Goal: Communication & Community: Answer question/provide support

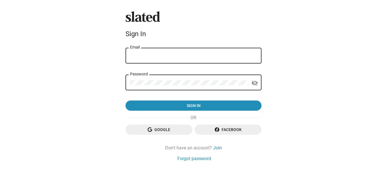
type input "[EMAIL_ADDRESS][DOMAIN_NAME]"
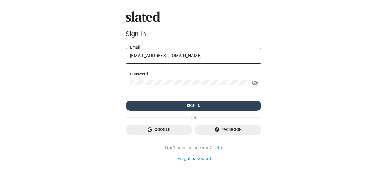
drag, startPoint x: 0, startPoint y: 0, endPoint x: 185, endPoint y: 108, distance: 214.6
click at [185, 108] on span "Sign in" at bounding box center [193, 106] width 127 height 10
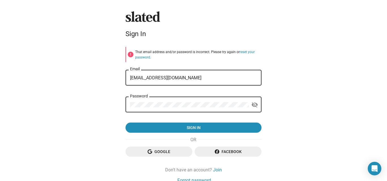
scroll to position [29, 0]
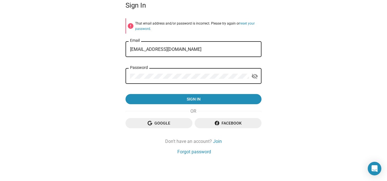
click at [214, 138] on div "Slated Sign In error That email address and/or password is incorrect. Please tr…" at bounding box center [193, 69] width 140 height 173
click at [215, 142] on link "Join" at bounding box center [217, 142] width 9 height 6
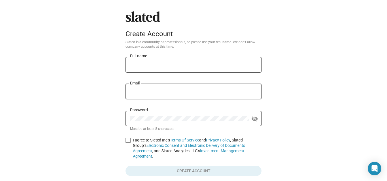
click at [171, 67] on input "Full name" at bounding box center [193, 65] width 127 height 5
type input "[PERSON_NAME]"
click at [163, 91] on input "Email" at bounding box center [193, 91] width 127 height 5
click at [137, 91] on input "abb.yexpert6@gmail.com" at bounding box center [193, 91] width 127 height 5
type input "abby.expert6@gmail.com"
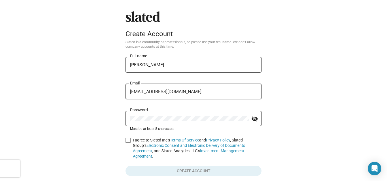
click at [126, 139] on span at bounding box center [127, 140] width 5 height 5
click at [128, 143] on input "I agree to Slated Inc’s Terms Of Service and Privacy Policy , Slated Group’s El…" at bounding box center [128, 143] width 0 height 0
checkbox input "true"
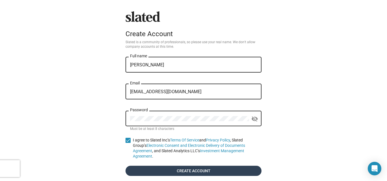
click at [149, 166] on span "Create account" at bounding box center [193, 171] width 127 height 10
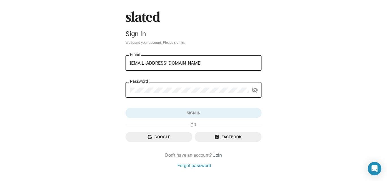
click at [217, 155] on link "Join" at bounding box center [217, 156] width 9 height 6
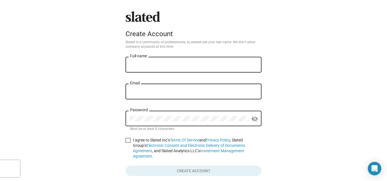
click at [152, 69] on div "Full name" at bounding box center [193, 64] width 127 height 17
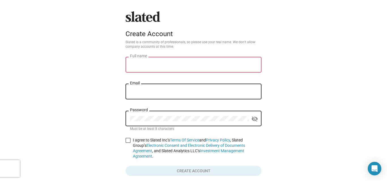
click at [148, 93] on input "Email" at bounding box center [193, 91] width 127 height 5
click at [140, 92] on input "abbyexpert6@gmail.com" at bounding box center [193, 91] width 127 height 5
type input "abbye.xpert6@gmail.com"
click at [150, 68] on div "Full name" at bounding box center [193, 64] width 127 height 17
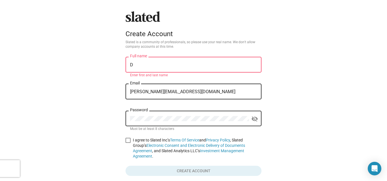
type input "[PERSON_NAME]"
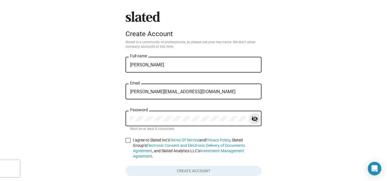
click at [252, 121] on mat-icon "visibility_off" at bounding box center [254, 119] width 7 height 9
click at [125, 141] on span at bounding box center [127, 140] width 5 height 5
click at [128, 143] on input "I agree to Slated Inc’s Terms Of Service and Privacy Policy , Slated Group’s El…" at bounding box center [128, 143] width 0 height 0
checkbox input "true"
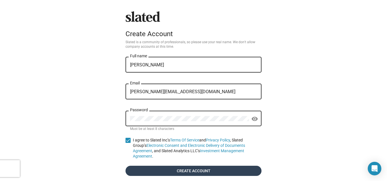
click at [176, 168] on span "Create account" at bounding box center [193, 171] width 127 height 10
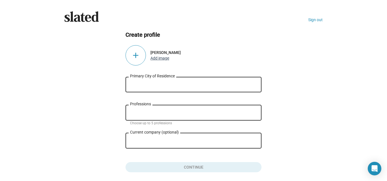
click at [157, 58] on button "Add image" at bounding box center [159, 58] width 19 height 5
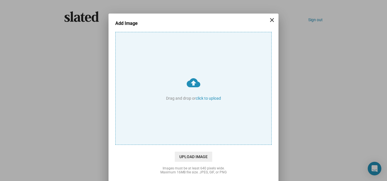
click at [199, 97] on input "cloud_upload Drag and drop or click to upload" at bounding box center [193, 88] width 156 height 113
type input "C:\fakepath\istockphoto-1359510064-612x612.jpg"
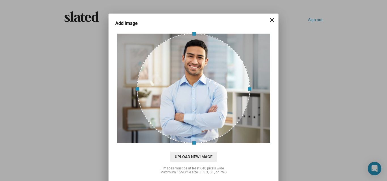
scroll to position [20, 0]
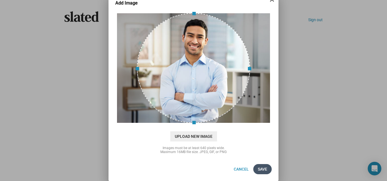
click at [260, 170] on span "Save" at bounding box center [262, 169] width 9 height 10
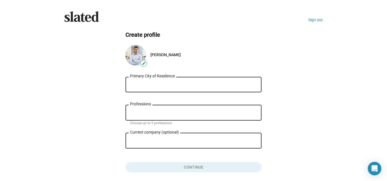
click at [188, 85] on input "Primary City of Residence" at bounding box center [193, 84] width 127 height 5
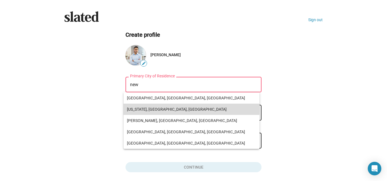
click at [151, 110] on span "New York, NY, USA" at bounding box center [191, 109] width 129 height 11
type input "New York, NY, USA"
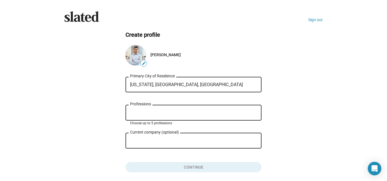
click at [150, 115] on input "Professions" at bounding box center [194, 113] width 127 height 5
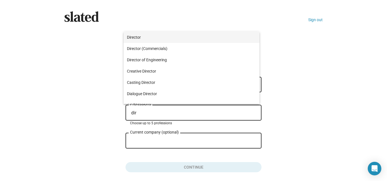
type input "dir"
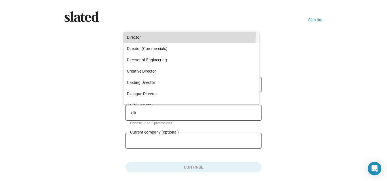
click at [163, 33] on span "Director" at bounding box center [191, 37] width 129 height 11
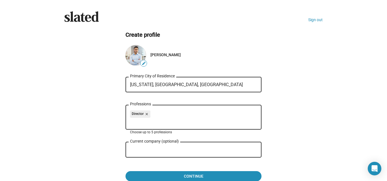
scroll to position [31, 0]
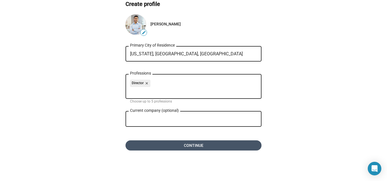
click at [178, 145] on span "Continue" at bounding box center [193, 146] width 127 height 10
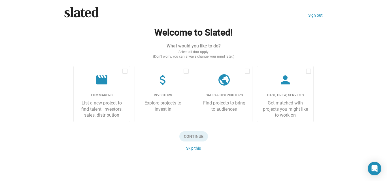
scroll to position [5, 0]
click at [189, 149] on button "Skip this" at bounding box center [193, 148] width 15 height 5
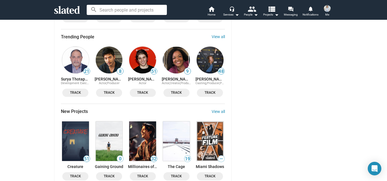
scroll to position [521, 0]
click at [214, 109] on link "View all" at bounding box center [217, 111] width 13 height 5
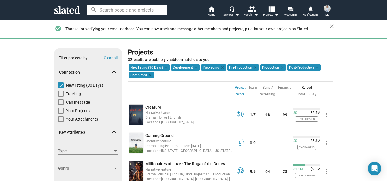
click at [59, 101] on span at bounding box center [61, 103] width 6 height 6
click at [61, 105] on input "Can message" at bounding box center [61, 105] width 0 height 0
checkbox input "true"
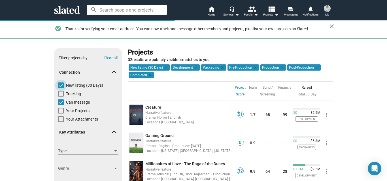
click at [58, 83] on span at bounding box center [61, 86] width 6 height 6
click at [61, 88] on input "New listing (30 Days)" at bounding box center [61, 88] width 0 height 0
checkbox input "false"
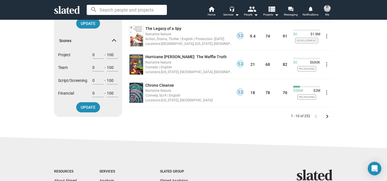
scroll to position [275, 0]
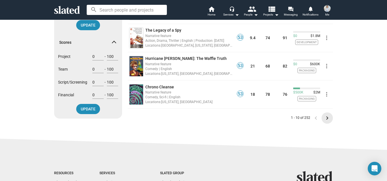
click at [324, 118] on mat-icon "keyboard_arrow_right" at bounding box center [326, 118] width 7 height 7
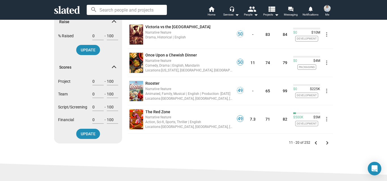
scroll to position [352, 0]
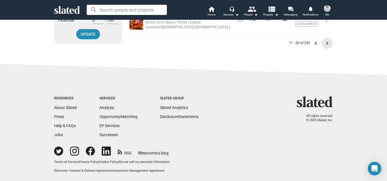
click at [323, 40] on mat-icon "keyboard_arrow_right" at bounding box center [326, 43] width 7 height 7
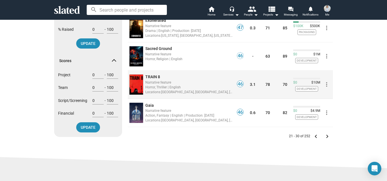
scroll to position [258, 0]
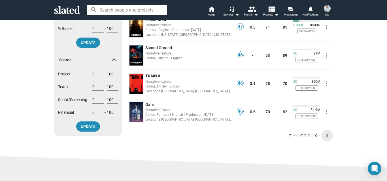
click at [324, 137] on mat-icon "keyboard_arrow_right" at bounding box center [326, 135] width 7 height 7
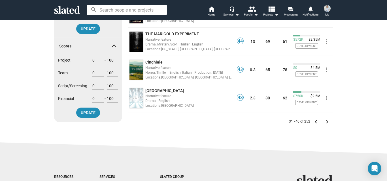
scroll to position [272, 0]
click at [324, 122] on mat-icon "keyboard_arrow_right" at bounding box center [326, 121] width 7 height 7
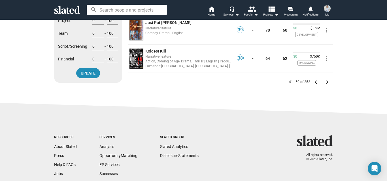
scroll to position [315, 0]
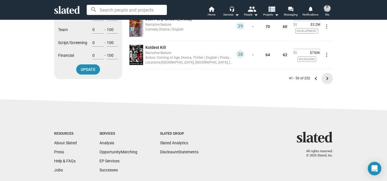
click at [325, 81] on mat-icon "keyboard_arrow_right" at bounding box center [326, 78] width 7 height 7
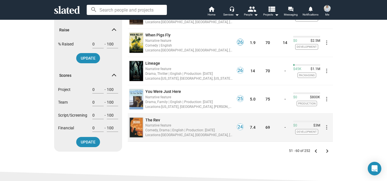
scroll to position [252, 0]
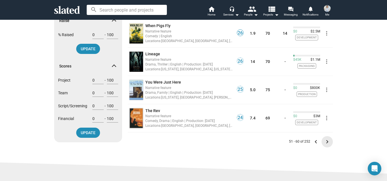
click at [325, 143] on mat-icon "keyboard_arrow_right" at bounding box center [326, 142] width 7 height 7
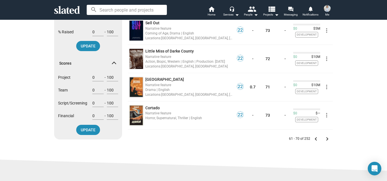
scroll to position [255, 0]
click at [325, 140] on mat-icon "keyboard_arrow_right" at bounding box center [326, 139] width 7 height 7
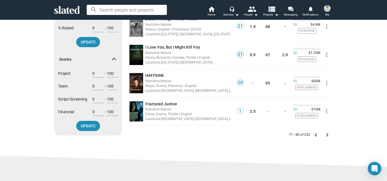
scroll to position [284, 0]
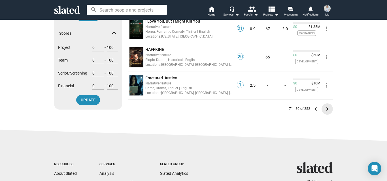
click at [325, 110] on mat-icon "keyboard_arrow_right" at bounding box center [326, 109] width 7 height 7
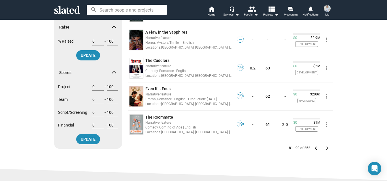
scroll to position [245, 0]
click at [325, 147] on mat-icon "keyboard_arrow_right" at bounding box center [326, 148] width 7 height 7
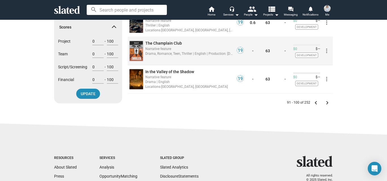
scroll to position [291, 0]
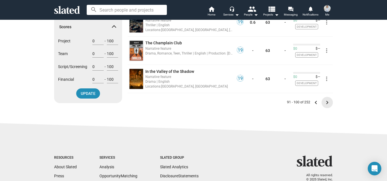
click at [325, 101] on mat-icon "keyboard_arrow_right" at bounding box center [326, 102] width 7 height 7
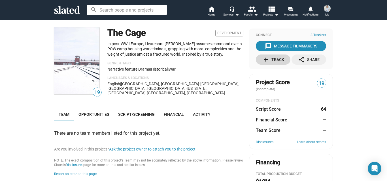
click at [265, 60] on mat-icon "add" at bounding box center [265, 59] width 7 height 7
click at [280, 46] on div "message Message Filmmakers" at bounding box center [291, 46] width 52 height 10
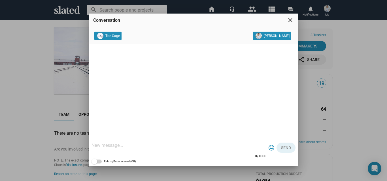
click at [144, 147] on textarea at bounding box center [178, 146] width 175 height 6
paste textarea "Hey, I'm truly inspired by your project and eager to support it however I can. …"
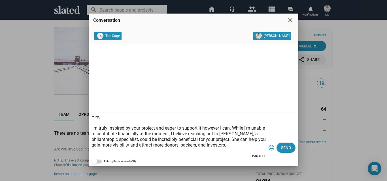
scroll to position [17, 0]
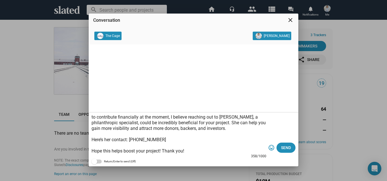
drag, startPoint x: 174, startPoint y: 142, endPoint x: 130, endPoint y: 140, distance: 44.2
click at [130, 140] on textarea "Hey, I'm truly inspired by your project and eager to support it however I can. …" at bounding box center [178, 134] width 175 height 40
paste textarea "https://www.fiverr.com/users/abby_expert7"
drag, startPoint x: 189, startPoint y: 139, endPoint x: 176, endPoint y: 139, distance: 12.5
click at [176, 139] on textarea "Hey, I'm truly inspired by your project and eager to support it however I can. …" at bounding box center [178, 134] width 175 height 40
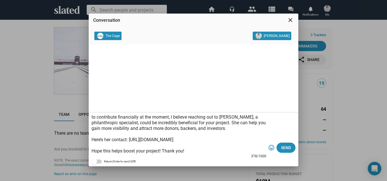
scroll to position [0, 0]
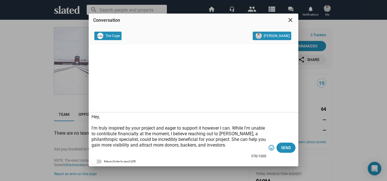
drag, startPoint x: 249, startPoint y: 117, endPoint x: 235, endPoint y: 135, distance: 22.9
click at [235, 135] on textarea "Hey, I'm truly inspired by your project and eager to support it however I can. …" at bounding box center [178, 134] width 175 height 40
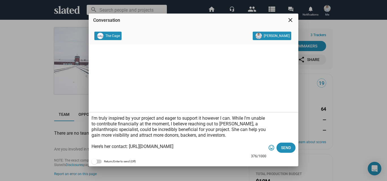
scroll to position [17, 0]
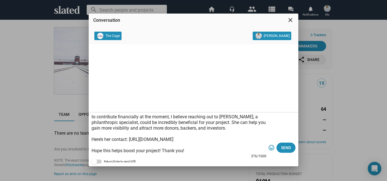
drag, startPoint x: 212, startPoint y: 145, endPoint x: 131, endPoint y: 140, distance: 80.9
click at [131, 140] on textarea "Hey, I'm truly inspired by your project and eager to support it however I can. …" at bounding box center [178, 134] width 175 height 40
click at [198, 124] on textarea "Hey, I'm truly inspired by your project and eager to support it however I can. …" at bounding box center [178, 134] width 175 height 40
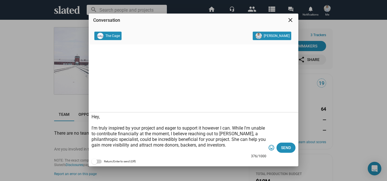
drag, startPoint x: 247, startPoint y: 117, endPoint x: 258, endPoint y: 135, distance: 21.7
click at [258, 135] on textarea "Hey, I'm truly inspired by your project and eager to support it however I can. …" at bounding box center [178, 134] width 175 height 40
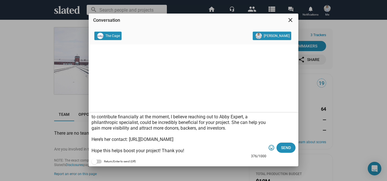
click at [188, 153] on textarea "Hey, I'm truly inspired by your project and eager to support it however I can. …" at bounding box center [178, 134] width 175 height 40
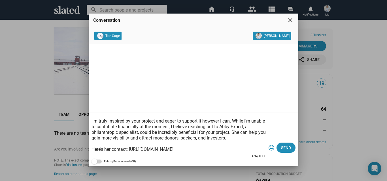
scroll to position [0, 0]
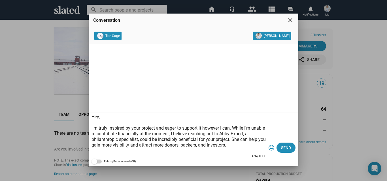
drag, startPoint x: 188, startPoint y: 153, endPoint x: 91, endPoint y: 118, distance: 102.8
click at [91, 118] on div "Hey, I'm truly inspired by your project and eager to support it however I can. …" at bounding box center [193, 140] width 209 height 54
click at [97, 124] on textarea "Hey, I'm truly inspired by your project and eager to support it however I can. …" at bounding box center [178, 134] width 175 height 40
type textarea "Hey, I'm truly inspired by your project and eager to support it however I can. …"
click at [286, 147] on span "Send" at bounding box center [286, 148] width 10 height 10
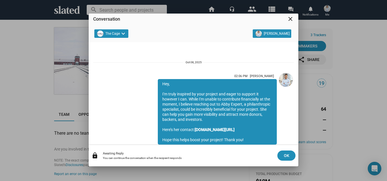
scroll to position [20, 0]
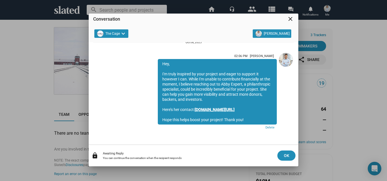
click at [234, 109] on link "www.fiverr.com/abby_expert7" at bounding box center [214, 110] width 40 height 5
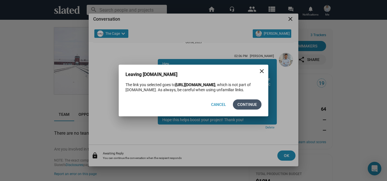
click at [247, 104] on span "Continue" at bounding box center [247, 105] width 20 height 10
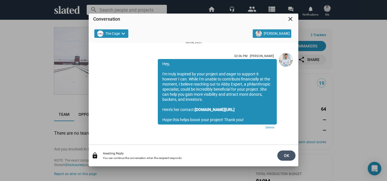
click at [283, 155] on span "OK" at bounding box center [286, 156] width 9 height 10
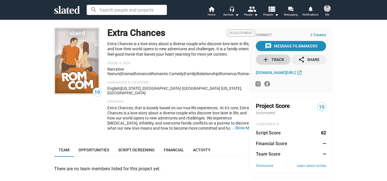
click at [266, 58] on mat-icon "add" at bounding box center [265, 59] width 7 height 7
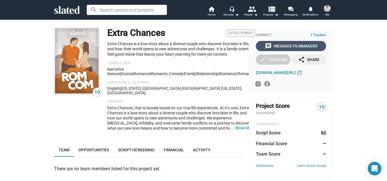
click at [293, 43] on div "message Message Filmmakers" at bounding box center [291, 46] width 52 height 10
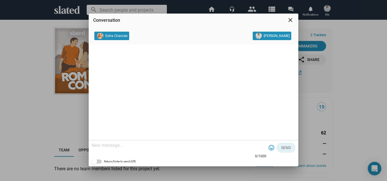
click at [193, 138] on div at bounding box center [178, 146] width 175 height 17
paste textarea "Hey, I'm truly inspired by your project and eager to support it however I can. …"
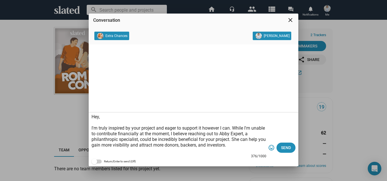
scroll to position [17, 0]
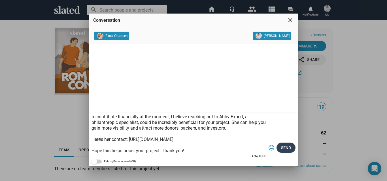
type textarea "Hey, I'm truly inspired by your project and eager to support it however I can. …"
click at [283, 149] on span "Send" at bounding box center [286, 148] width 10 height 10
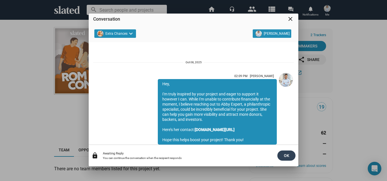
scroll to position [20, 0]
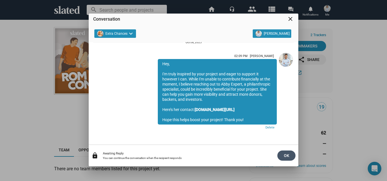
click at [287, 157] on span "OK" at bounding box center [286, 156] width 9 height 10
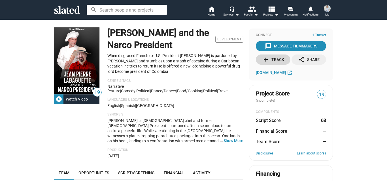
click at [268, 61] on div "add Track" at bounding box center [273, 60] width 22 height 10
click at [279, 44] on div "message Message Filmmakers" at bounding box center [291, 46] width 52 height 10
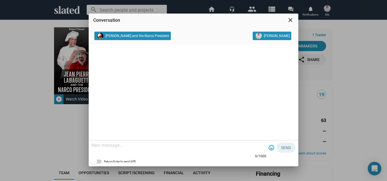
click at [189, 144] on textarea at bounding box center [178, 146] width 175 height 6
paste textarea "Hey, I'm truly inspired by your project and eager to support it however I can. …"
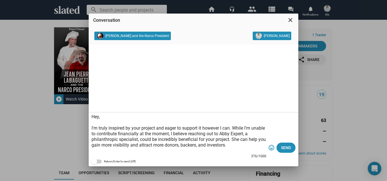
scroll to position [17, 0]
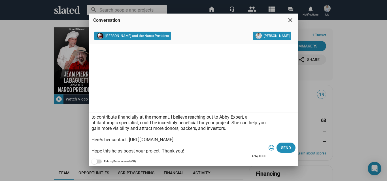
type textarea "Hey, I'm truly inspired by your project and eager to support it however I can. …"
click at [276, 145] on span "tag_faces" at bounding box center [271, 148] width 10 height 7
click at [282, 145] on div at bounding box center [193, 90] width 387 height 181
click at [288, 147] on span "Send" at bounding box center [286, 148] width 10 height 10
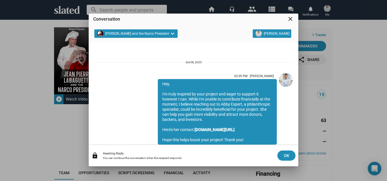
scroll to position [20, 0]
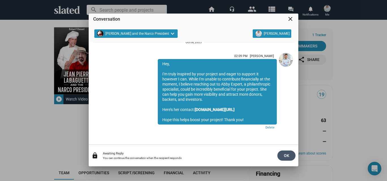
click at [289, 155] on span "OK" at bounding box center [286, 156] width 9 height 10
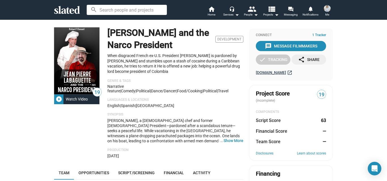
click at [268, 72] on span "jeanpierrelabaguette.com" at bounding box center [271, 72] width 30 height 5
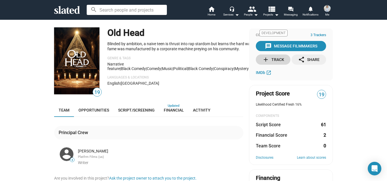
click at [272, 61] on div "add Track" at bounding box center [273, 60] width 22 height 10
click at [290, 48] on div "message Message Filmmakers" at bounding box center [291, 46] width 52 height 10
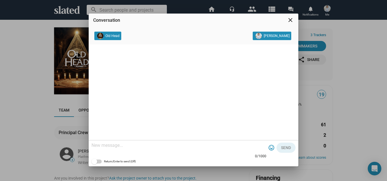
click at [155, 146] on textarea at bounding box center [178, 146] width 175 height 6
paste textarea "Hey, I'm truly inspired by your project and eager to support it however I can. …"
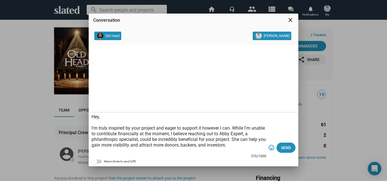
scroll to position [17, 0]
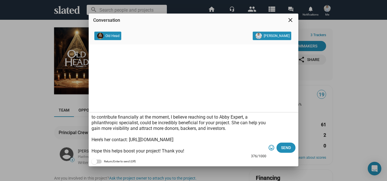
type textarea "Hey, I'm truly inspired by your project and eager to support it however I can. …"
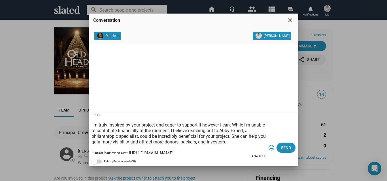
scroll to position [0, 0]
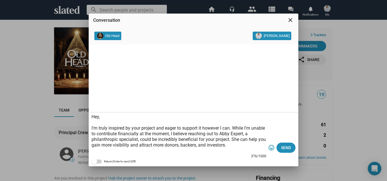
drag, startPoint x: 188, startPoint y: 153, endPoint x: 92, endPoint y: 115, distance: 103.2
click at [92, 115] on textarea "Hey, I'm truly inspired by your project and eager to support it however I can. …" at bounding box center [178, 134] width 175 height 40
click at [129, 134] on textarea "Hey, I'm truly inspired by your project and eager to support it however I can. …" at bounding box center [178, 134] width 175 height 40
click at [286, 147] on span "Send" at bounding box center [286, 148] width 10 height 10
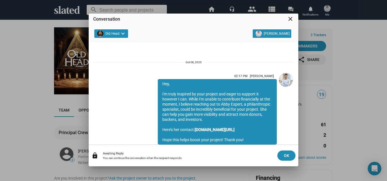
scroll to position [20, 0]
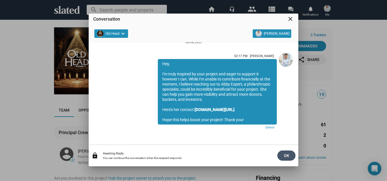
click at [288, 154] on span "OK" at bounding box center [286, 156] width 9 height 10
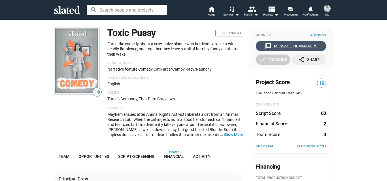
click at [284, 45] on div "message Message Filmmakers" at bounding box center [291, 46] width 52 height 10
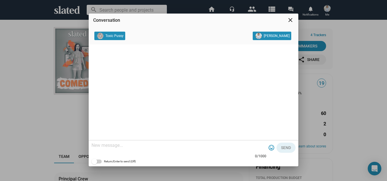
click at [171, 147] on textarea at bounding box center [178, 146] width 175 height 6
paste textarea "Hey, I'm truly inspired by your project and eager to support it however I can. …"
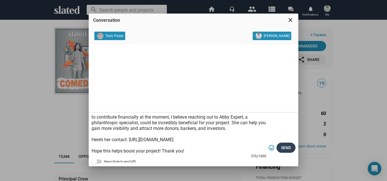
type textarea "Hey, I'm truly inspired by your project and eager to support it however I can. …"
click at [290, 147] on span "Send" at bounding box center [286, 148] width 10 height 10
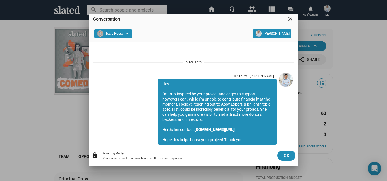
scroll to position [20, 0]
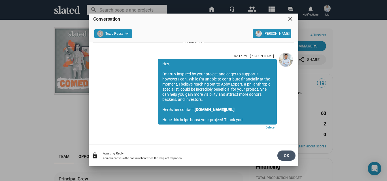
click at [285, 155] on span "OK" at bounding box center [286, 156] width 9 height 10
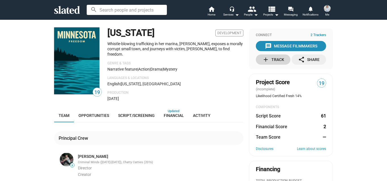
click at [269, 60] on div "add Track" at bounding box center [273, 60] width 22 height 10
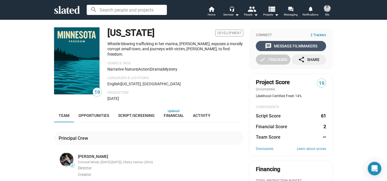
click at [283, 48] on div "message Message Filmmakers" at bounding box center [291, 46] width 52 height 10
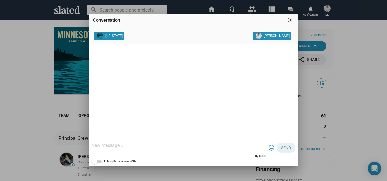
click at [162, 146] on textarea at bounding box center [178, 146] width 175 height 6
paste textarea "Hey, I'm truly inspired by your project and eager to support it however I can. …"
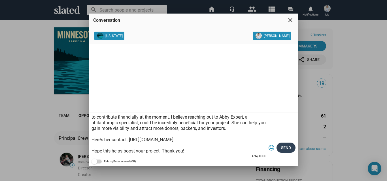
type textarea "Hey, I'm truly inspired by your project and eager to support it however I can. …"
click at [289, 145] on span "Send" at bounding box center [286, 148] width 10 height 10
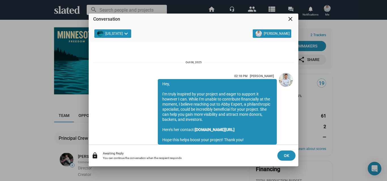
scroll to position [20, 0]
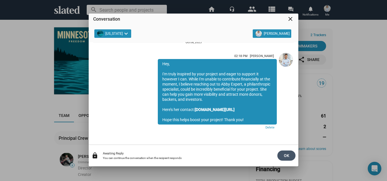
click at [282, 154] on span "OK" at bounding box center [286, 156] width 9 height 10
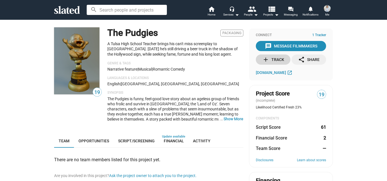
click at [275, 61] on div "add Track" at bounding box center [273, 60] width 22 height 10
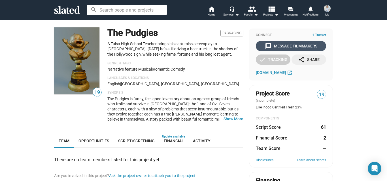
click at [296, 46] on div "message Message Filmmakers" at bounding box center [291, 46] width 52 height 10
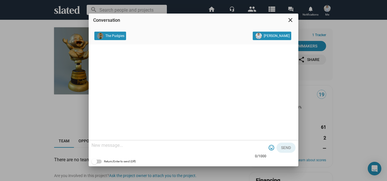
click at [135, 144] on textarea at bounding box center [178, 146] width 175 height 6
paste textarea "Hey, I'm truly inspired by your project and eager to support it however I can. …"
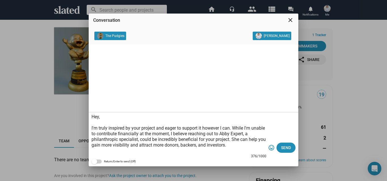
scroll to position [17, 0]
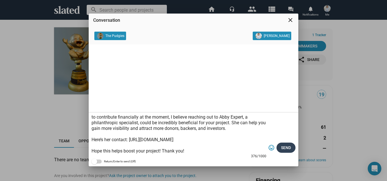
type textarea "Hey, I'm truly inspired by your project and eager to support it however I can. …"
click at [290, 147] on span "Send" at bounding box center [286, 148] width 10 height 10
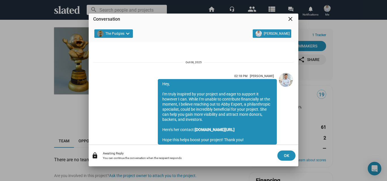
scroll to position [20, 0]
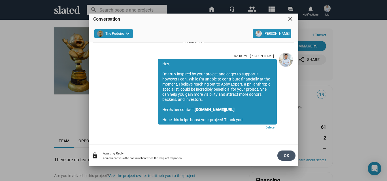
click at [286, 152] on span "OK" at bounding box center [286, 156] width 9 height 10
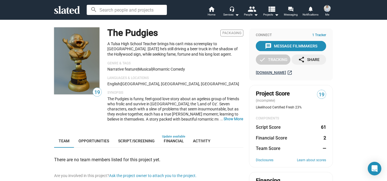
click at [269, 75] on span "pudgiefilms.com" at bounding box center [271, 72] width 30 height 5
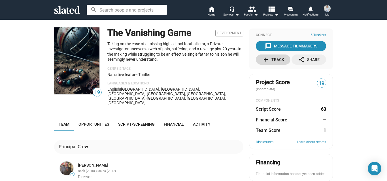
click at [275, 58] on div "add Track" at bounding box center [273, 60] width 22 height 10
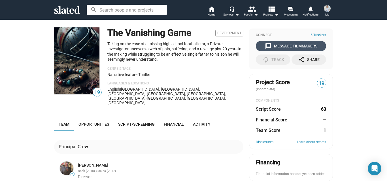
click at [280, 46] on div "message Message Filmmakers" at bounding box center [291, 46] width 52 height 10
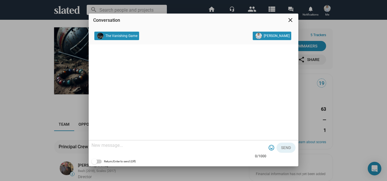
click at [183, 143] on textarea at bounding box center [178, 146] width 175 height 6
paste textarea "Hey, I'm truly inspired by your project and eager to support it however I can. …"
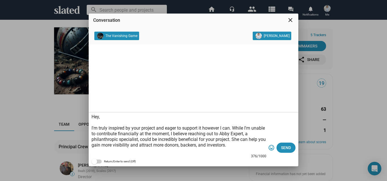
scroll to position [17, 0]
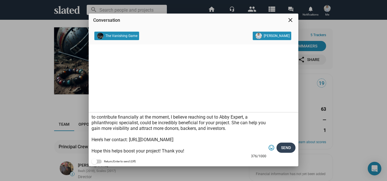
type textarea "Hey, I'm truly inspired by your project and eager to support it however I can. …"
click at [286, 146] on span "Send" at bounding box center [286, 148] width 10 height 10
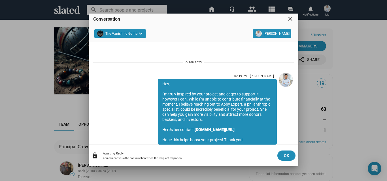
scroll to position [20, 0]
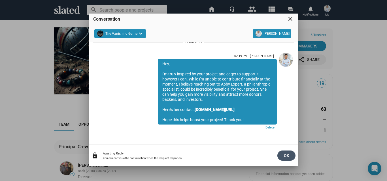
click at [289, 156] on span "OK" at bounding box center [286, 156] width 9 height 10
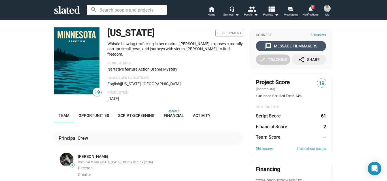
click at [282, 45] on div "message Message Filmmakers" at bounding box center [291, 46] width 52 height 10
click at [211, 8] on mat-icon "home" at bounding box center [211, 9] width 7 height 7
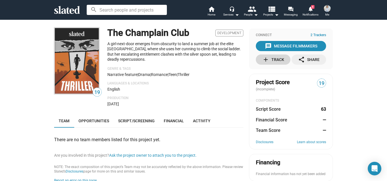
click at [275, 58] on div "add Track" at bounding box center [273, 60] width 22 height 10
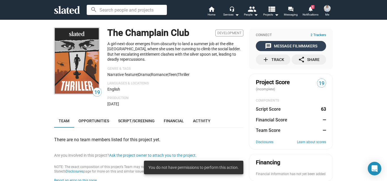
click at [285, 45] on div "message Message Filmmakers" at bounding box center [291, 46] width 52 height 10
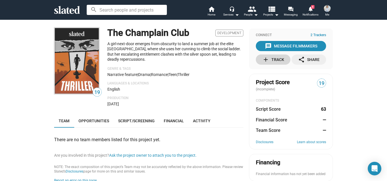
click at [271, 59] on div "add Track" at bounding box center [273, 60] width 22 height 10
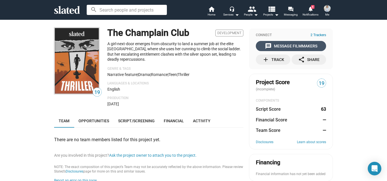
click at [293, 46] on div "message Message Filmmakers" at bounding box center [291, 46] width 52 height 10
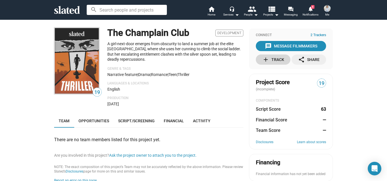
click at [268, 57] on div "add Track" at bounding box center [273, 60] width 22 height 10
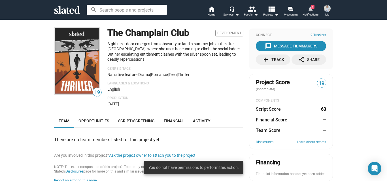
click at [312, 10] on mat-icon "notifications" at bounding box center [309, 8] width 5 height 5
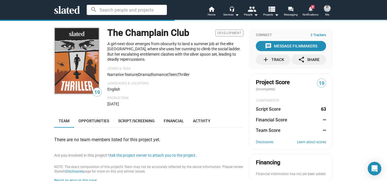
click at [312, 10] on mat-icon "notifications" at bounding box center [309, 8] width 5 height 5
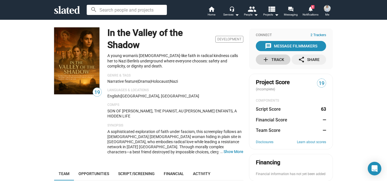
click at [278, 62] on div "add Track" at bounding box center [273, 60] width 22 height 10
click at [312, 10] on mat-icon "notifications" at bounding box center [309, 8] width 5 height 5
